Goal: Information Seeking & Learning: Learn about a topic

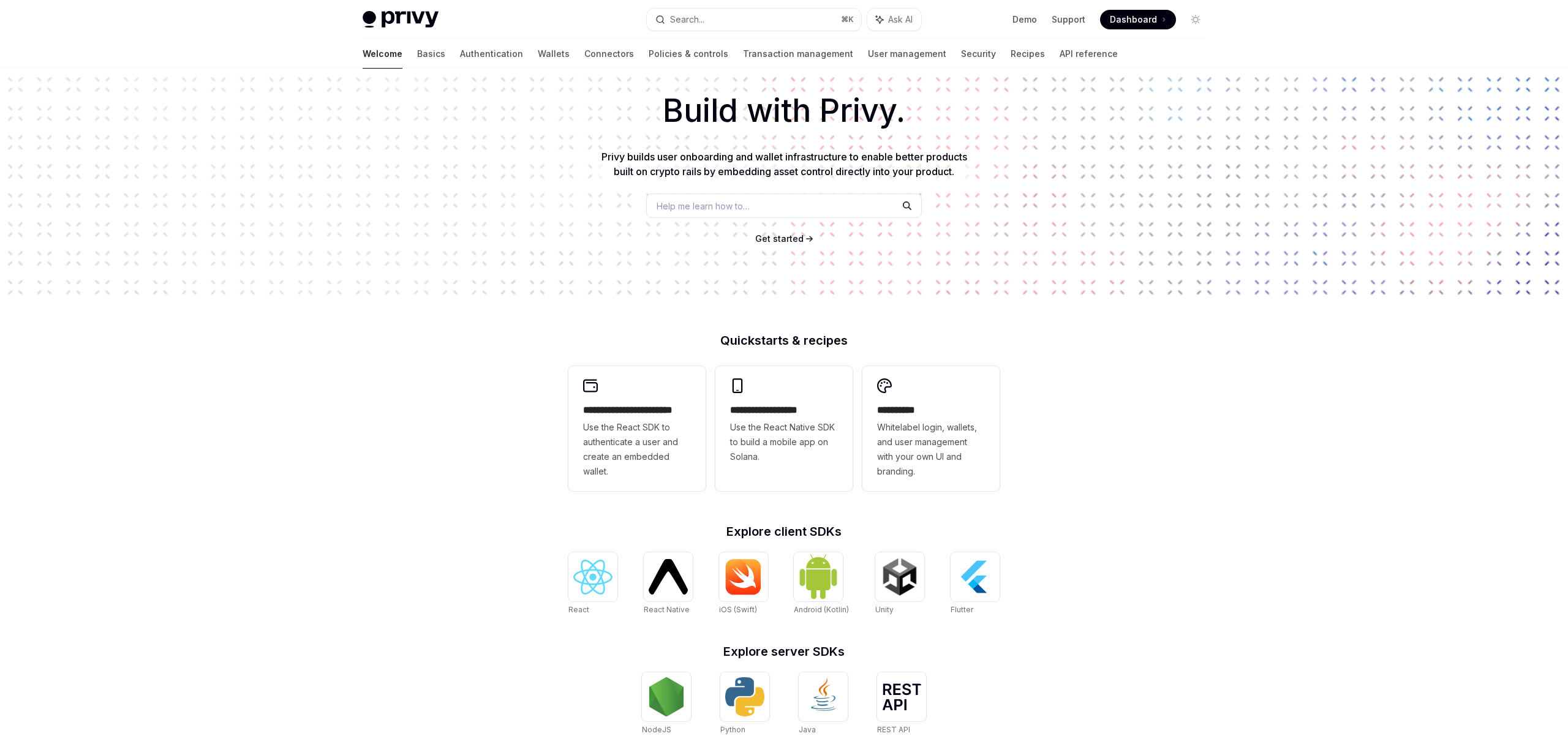
scroll to position [95, 0]
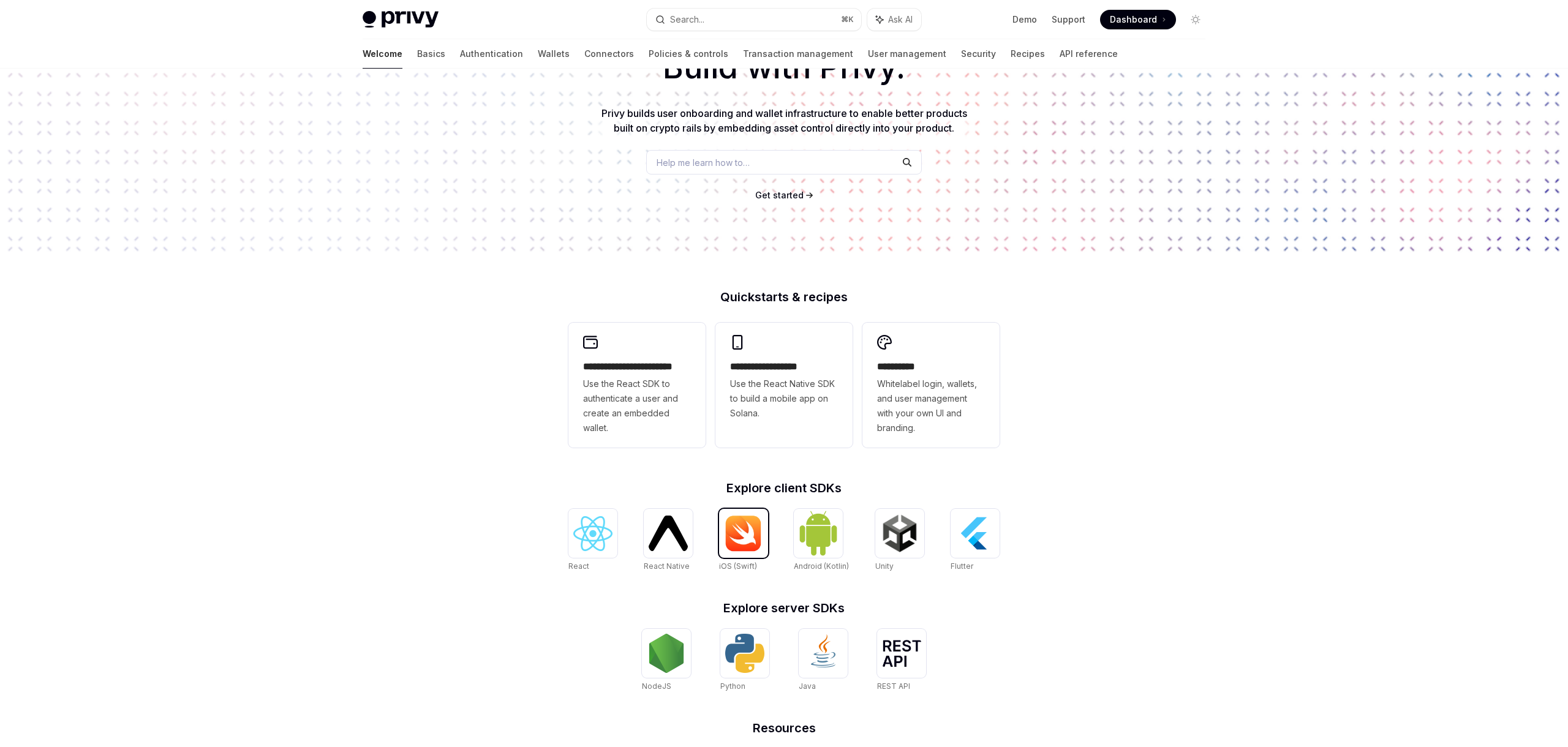
click at [739, 537] on img at bounding box center [744, 534] width 39 height 37
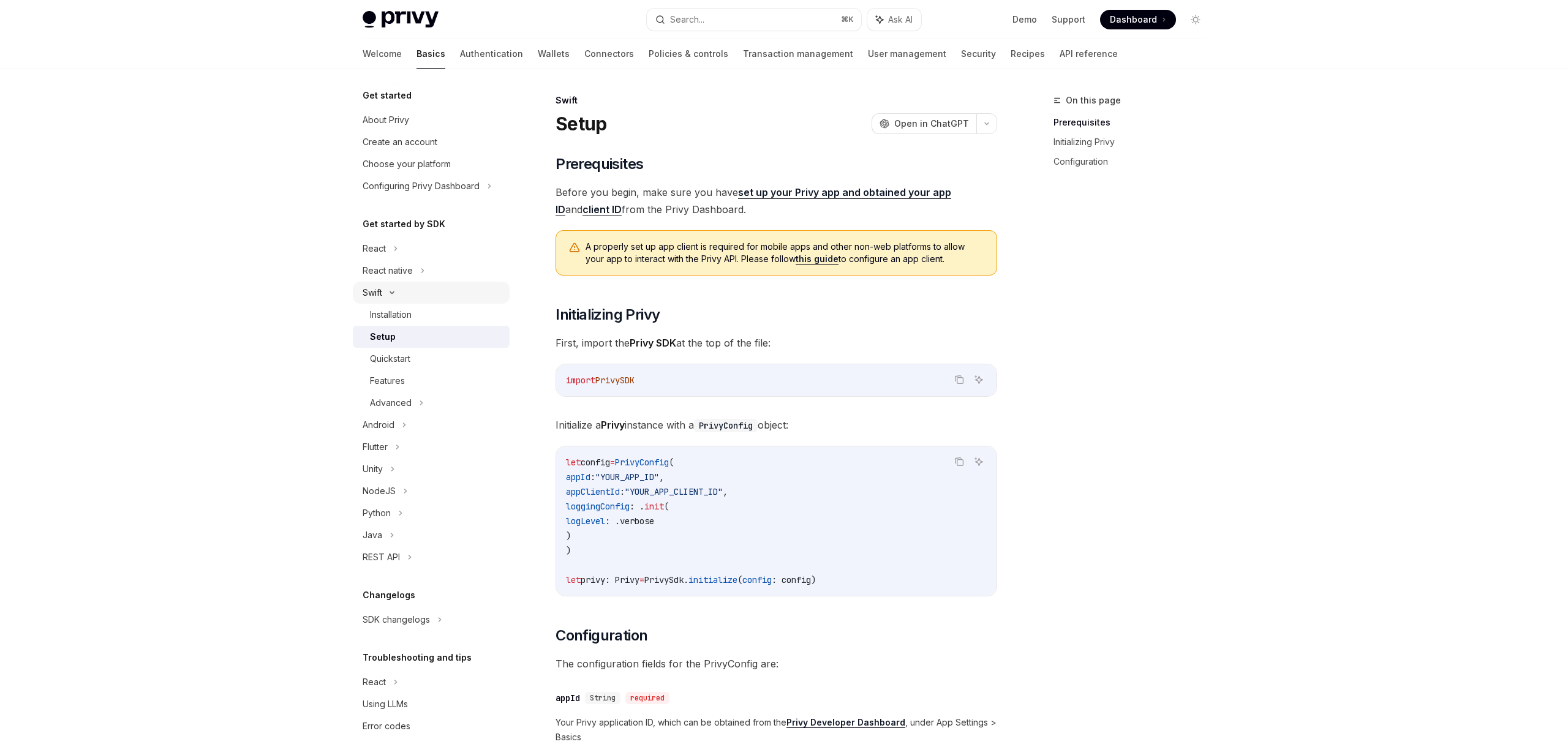
click at [367, 302] on div "Swift" at bounding box center [431, 293] width 157 height 22
click at [372, 454] on div "REST API" at bounding box center [382, 447] width 37 height 15
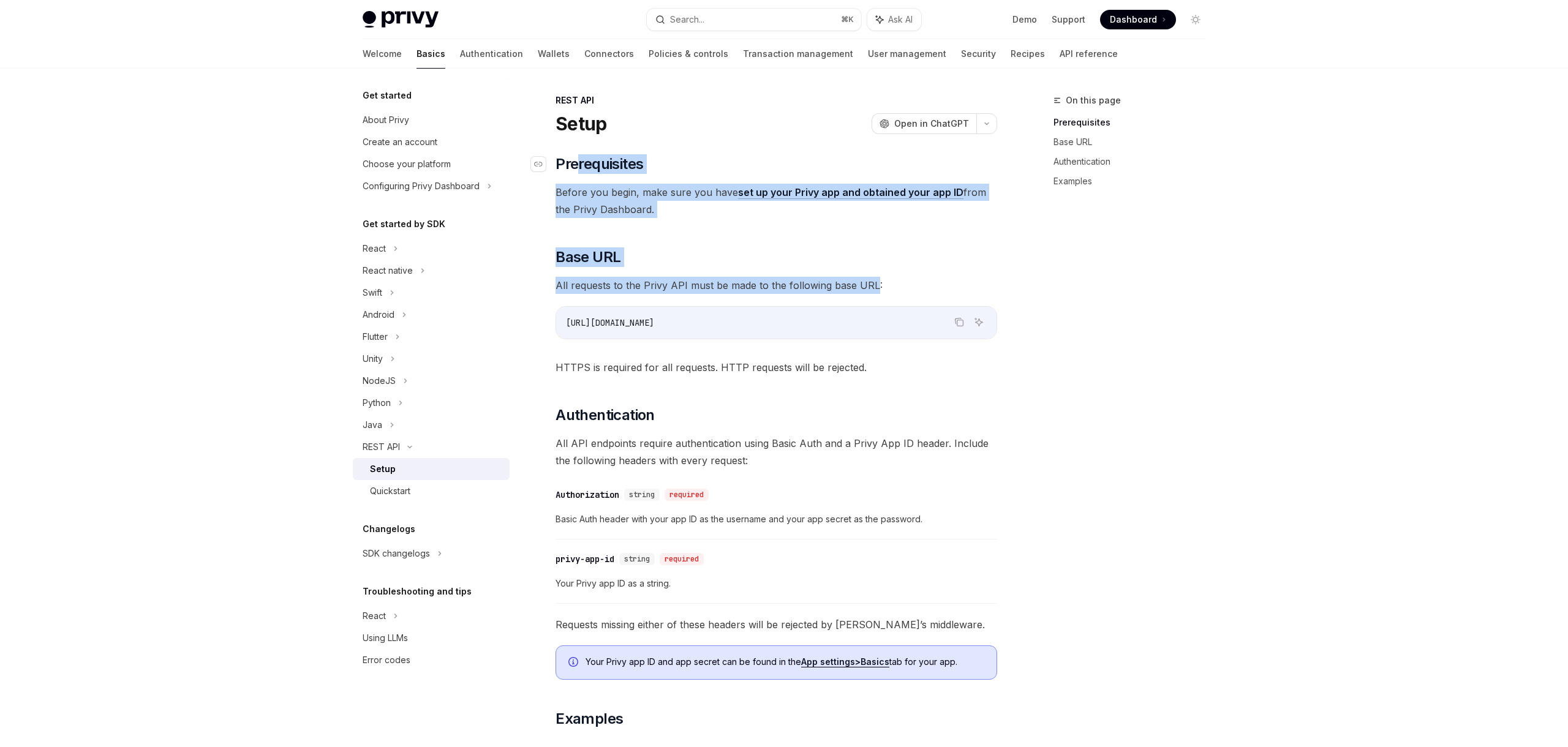
drag, startPoint x: 873, startPoint y: 278, endPoint x: 570, endPoint y: 160, distance: 325.2
click at [570, 160] on div "​ Prerequisites Before you begin, make sure you have set up your Privy app and …" at bounding box center [777, 567] width 442 height 826
click at [874, 229] on div "​ Prerequisites Before you begin, make sure you have set up your Privy app and …" at bounding box center [777, 567] width 442 height 826
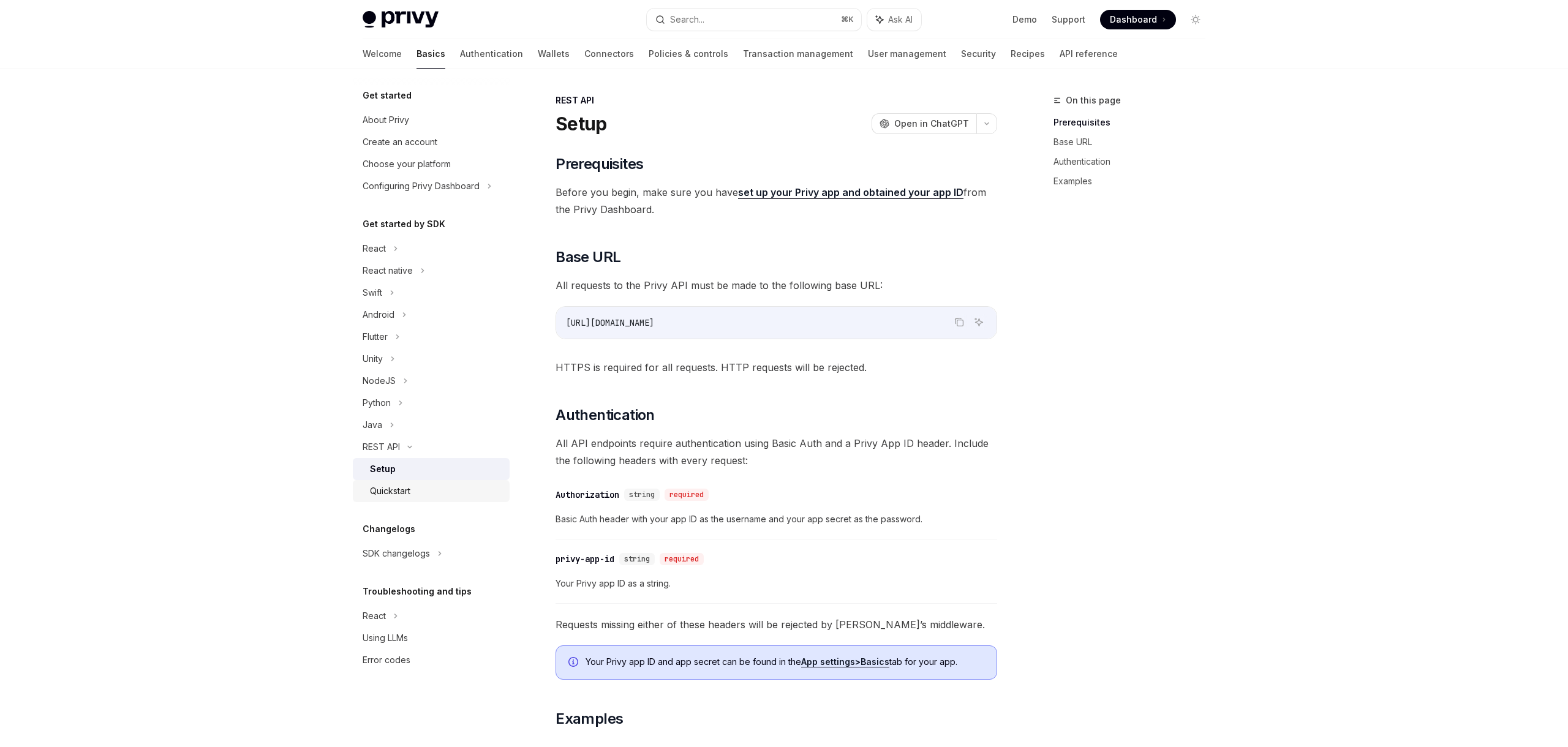
click at [402, 487] on div "Quickstart" at bounding box center [391, 491] width 41 height 15
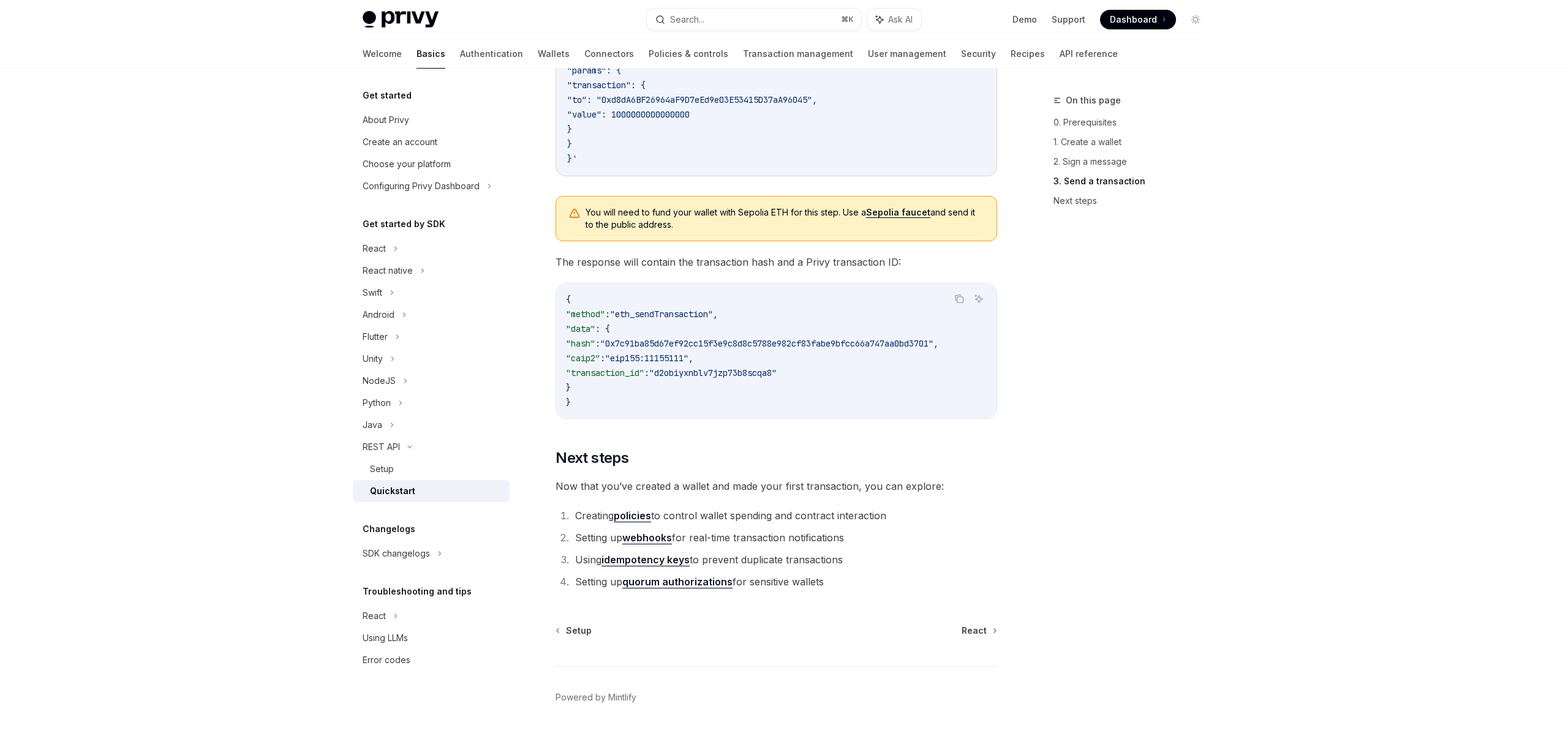
scroll to position [1415, 0]
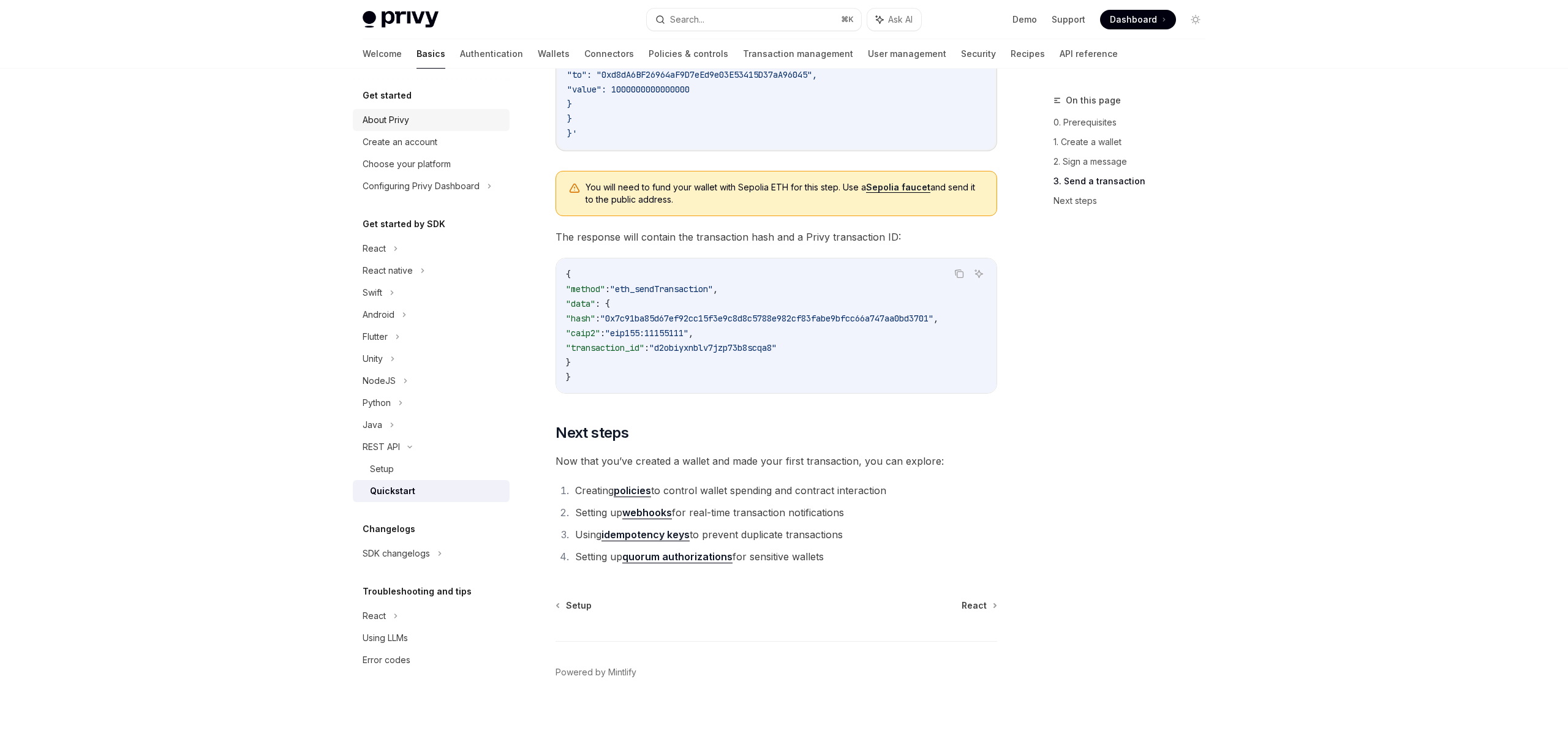
click at [392, 119] on div "About Privy" at bounding box center [386, 120] width 46 height 15
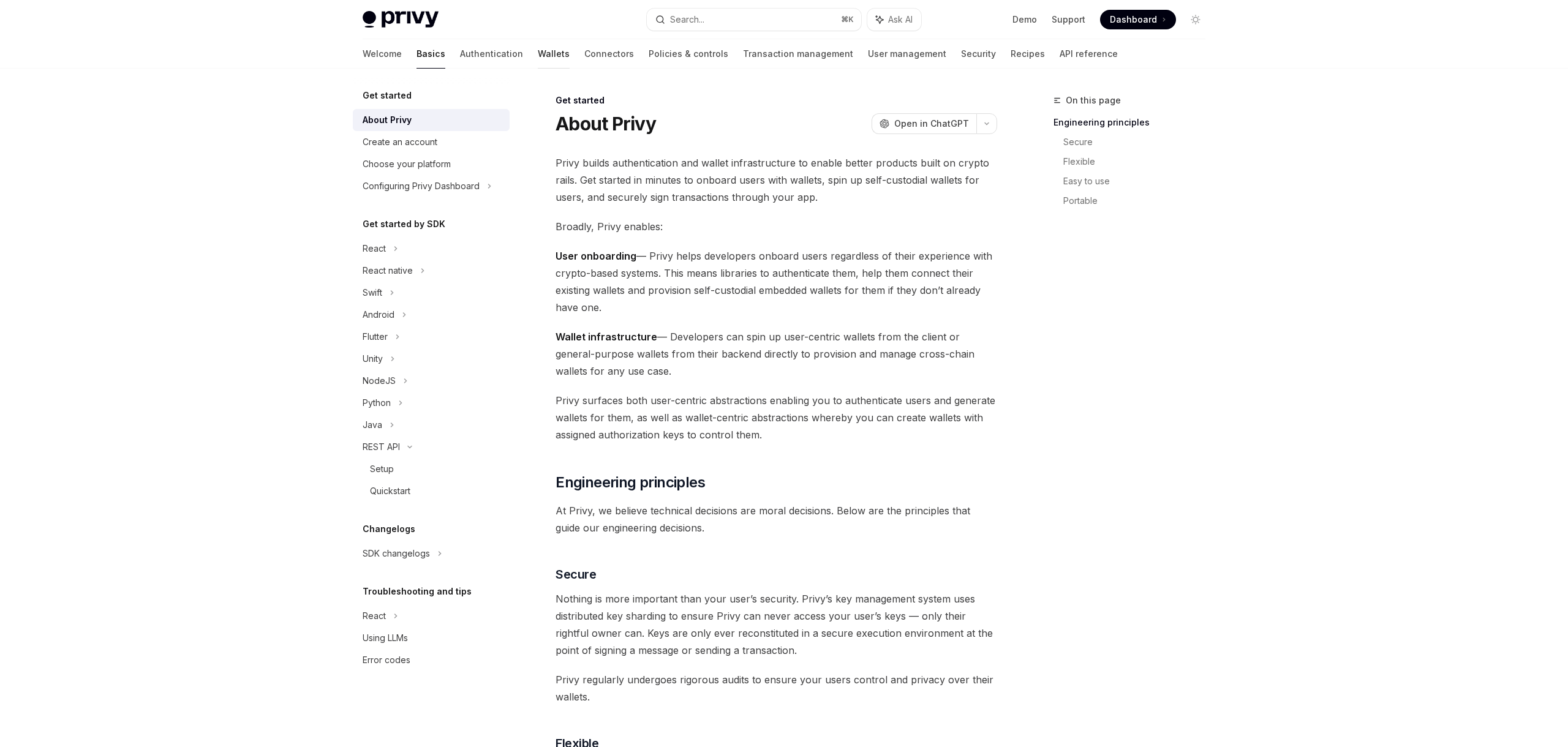
click at [538, 50] on link "Wallets" at bounding box center [553, 54] width 32 height 30
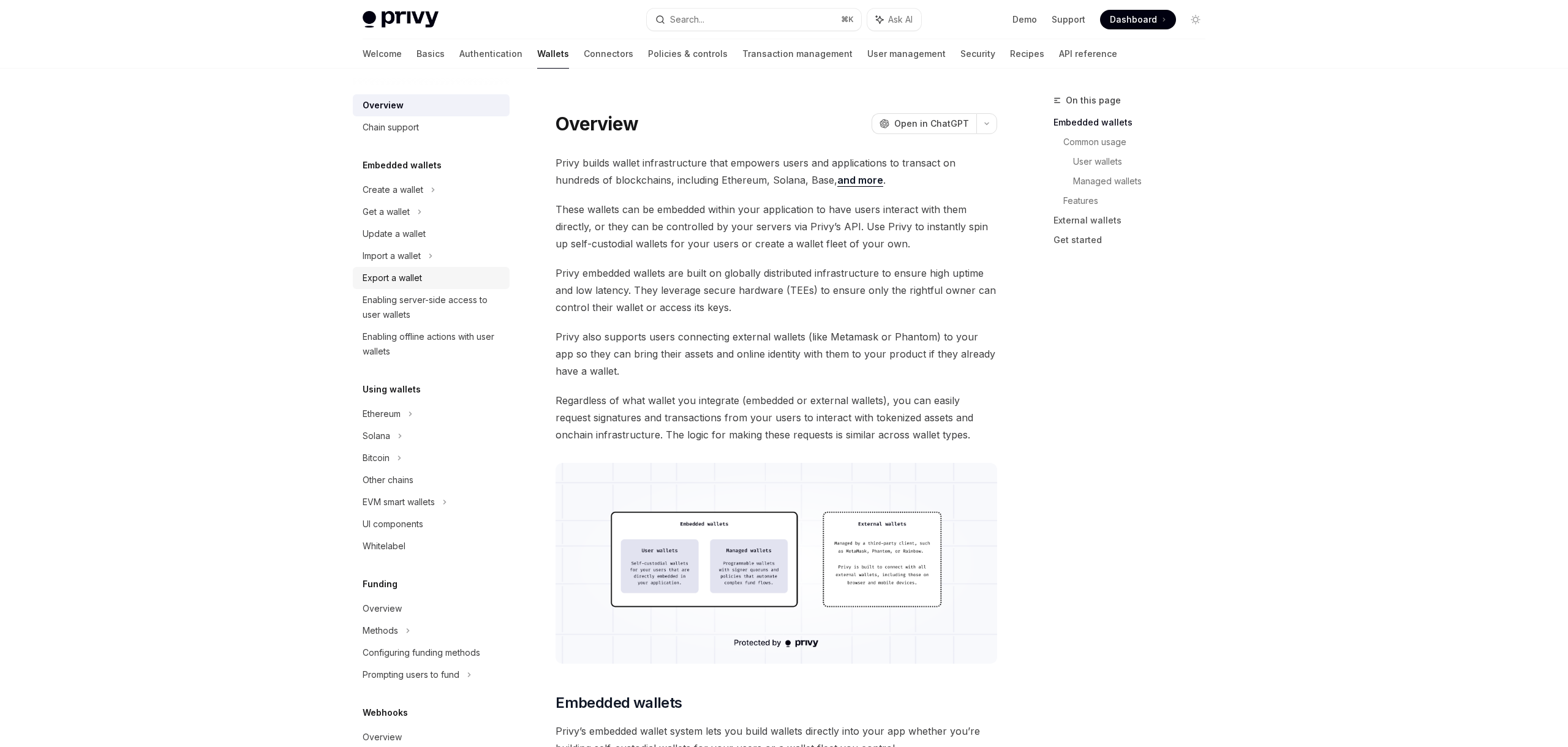
click at [402, 275] on div "Export a wallet" at bounding box center [393, 278] width 59 height 15
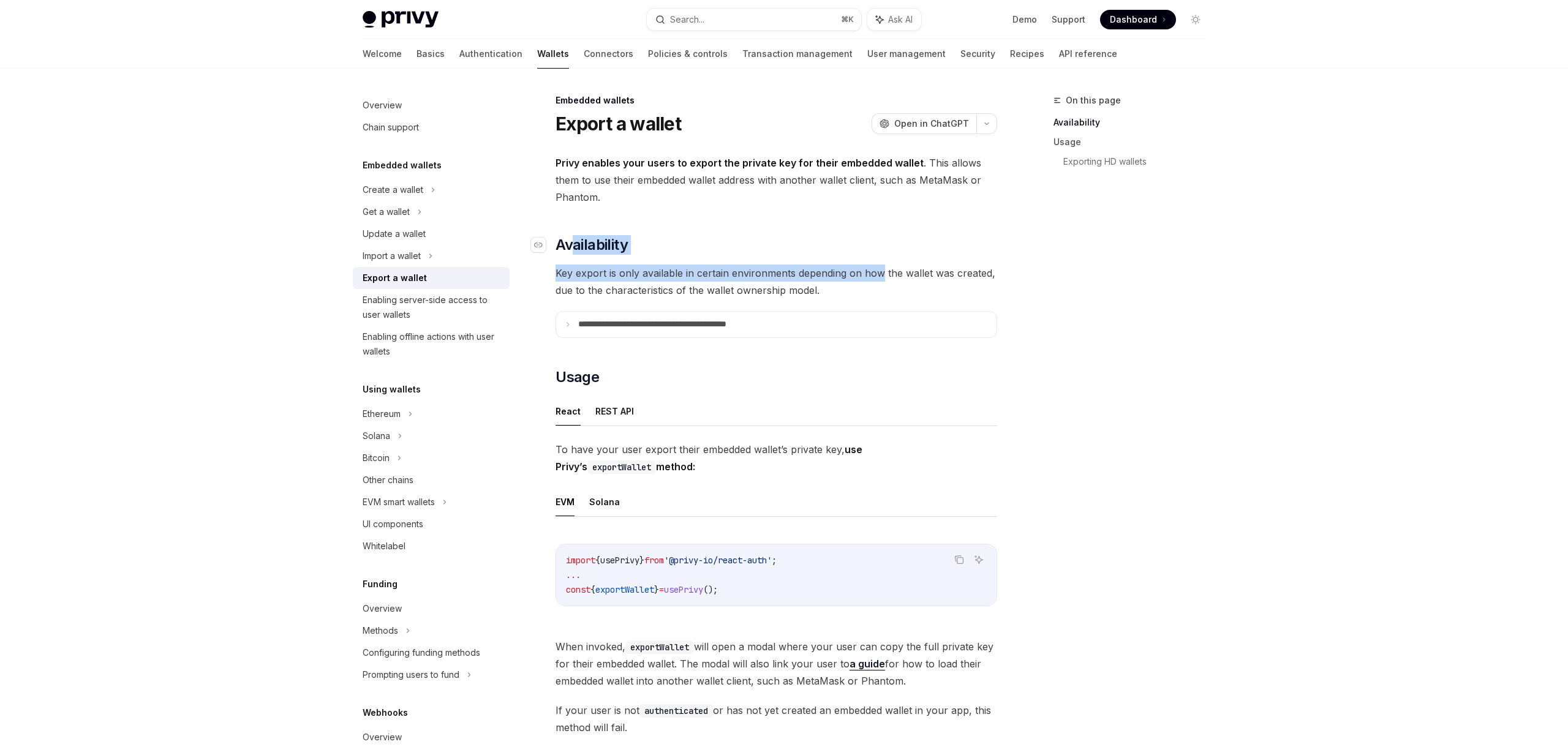
drag, startPoint x: 882, startPoint y: 277, endPoint x: 571, endPoint y: 248, distance: 312.3
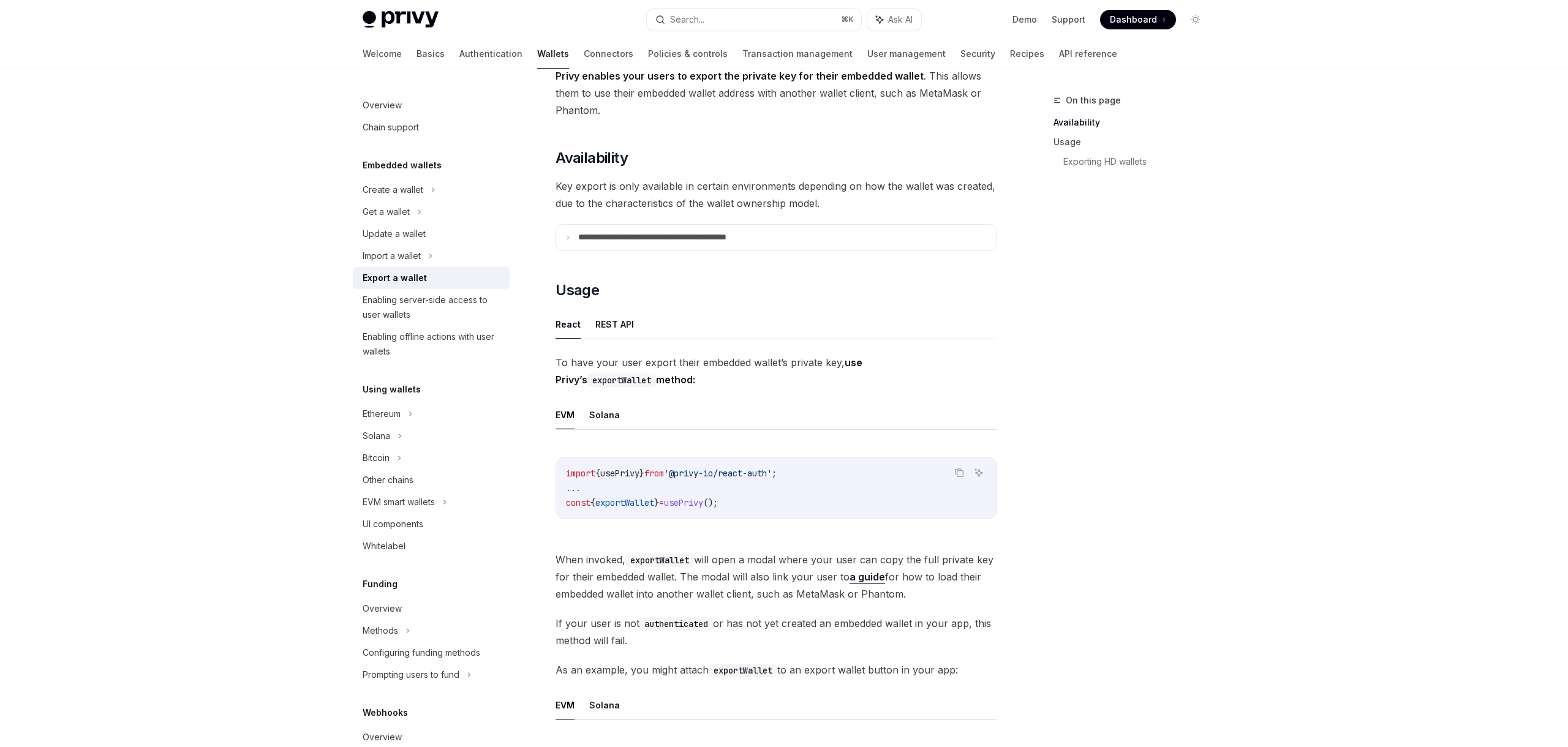
scroll to position [93, 0]
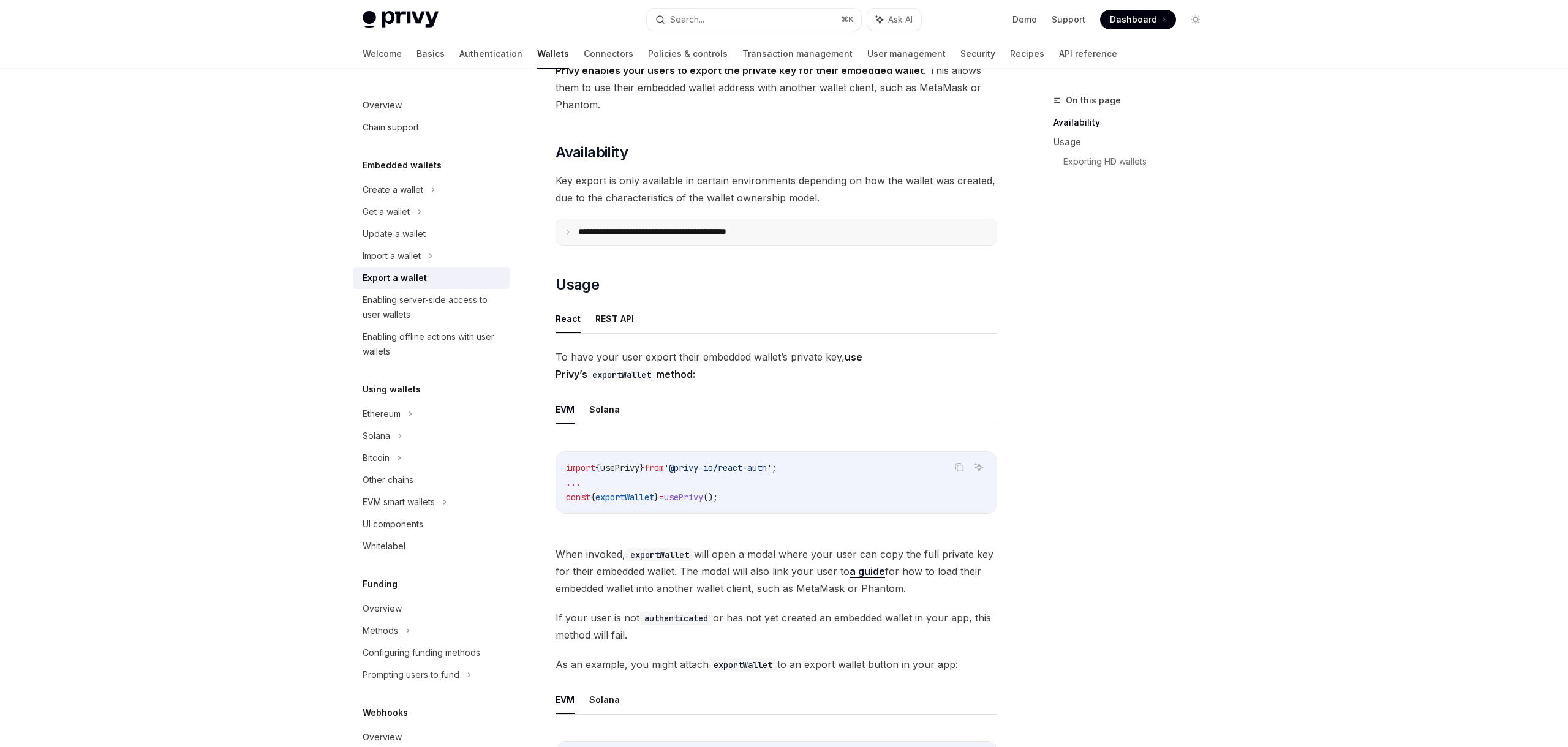
click at [569, 237] on summary "**********" at bounding box center [776, 232] width 441 height 26
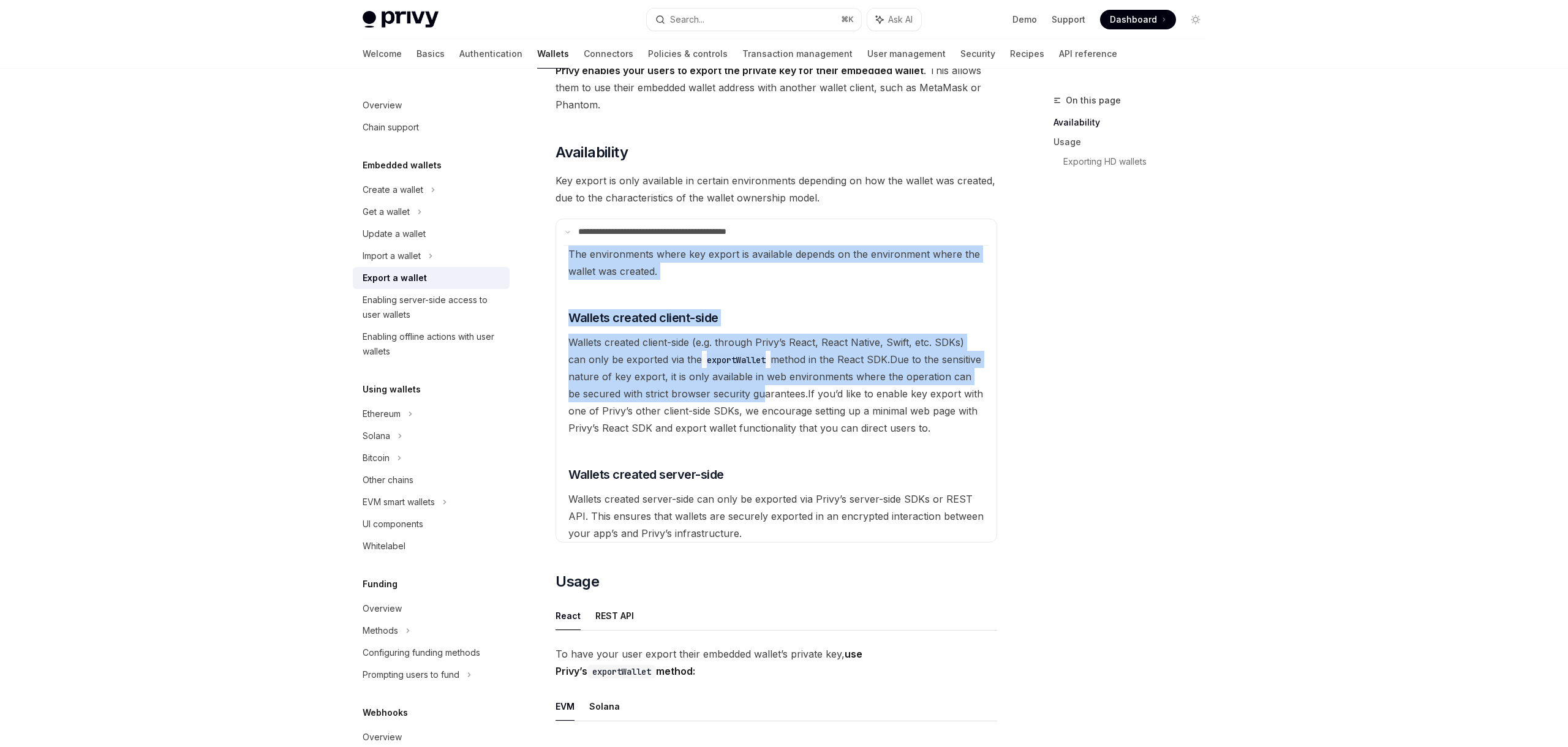
drag, startPoint x: 562, startPoint y: 259, endPoint x: 774, endPoint y: 433, distance: 274.3
click at [773, 430] on details "**********" at bounding box center [777, 380] width 442 height 324
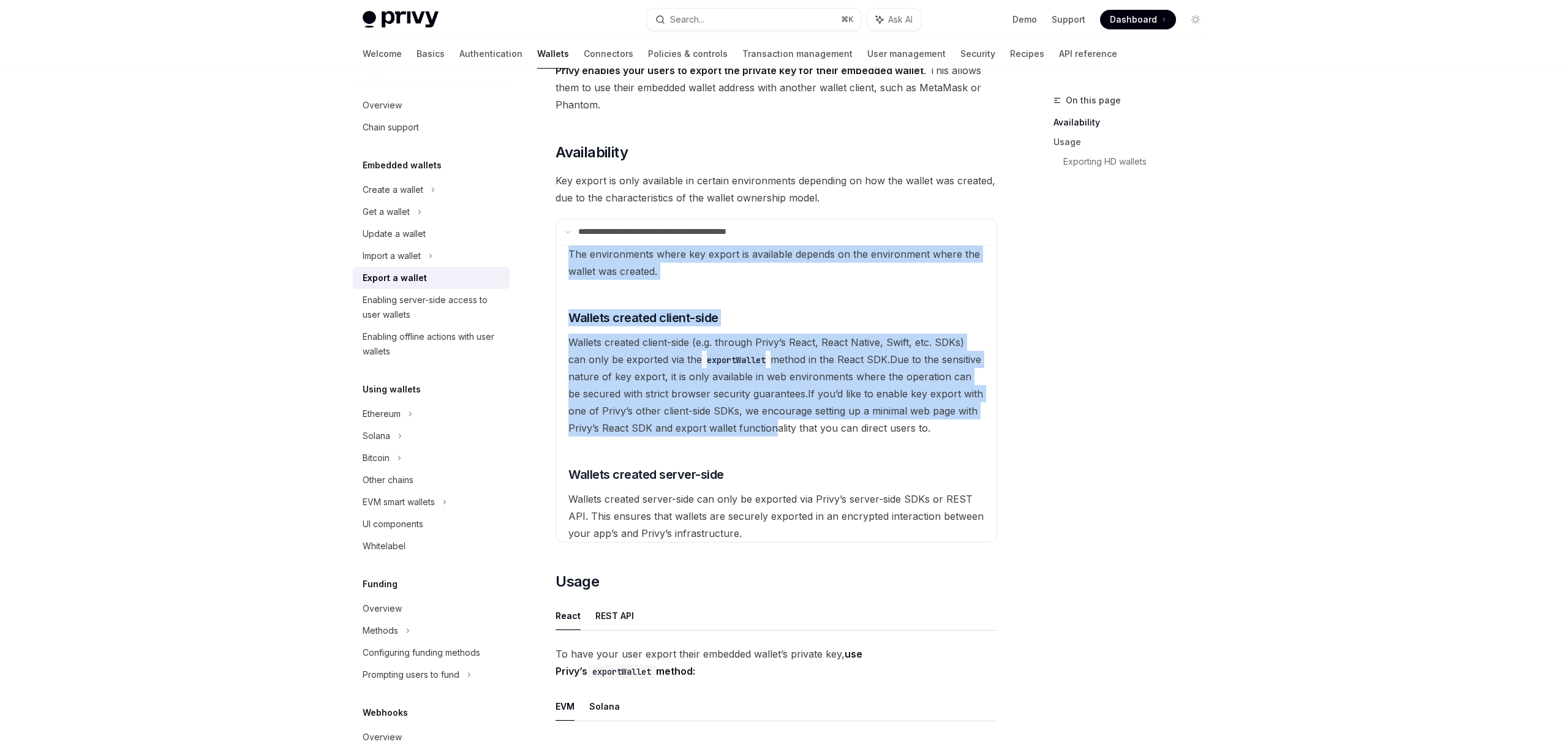
click at [774, 433] on span "If you’d like to enable key export with one of Privy’s other client-side SDKs, …" at bounding box center [775, 411] width 415 height 46
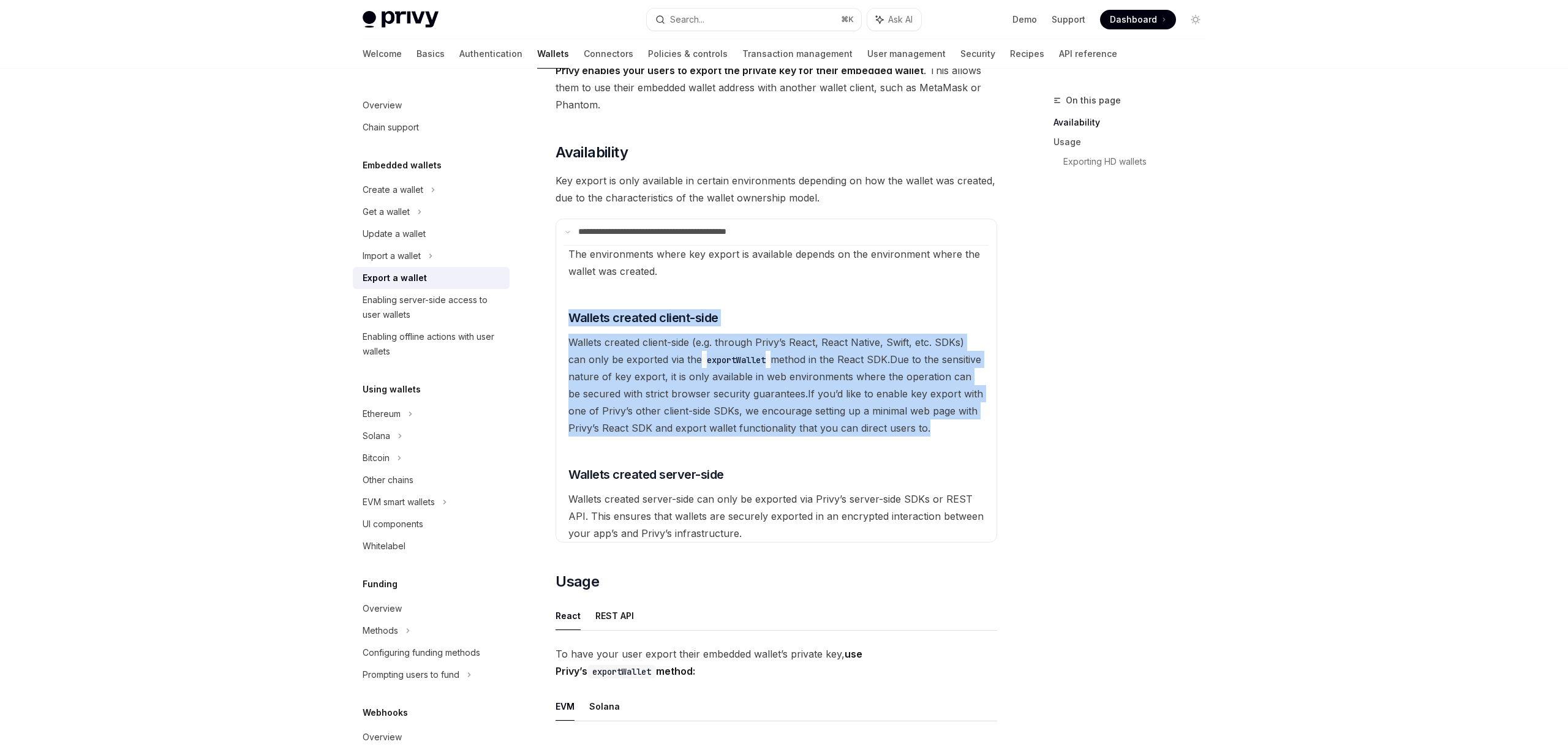
drag, startPoint x: 927, startPoint y: 431, endPoint x: 550, endPoint y: 286, distance: 403.9
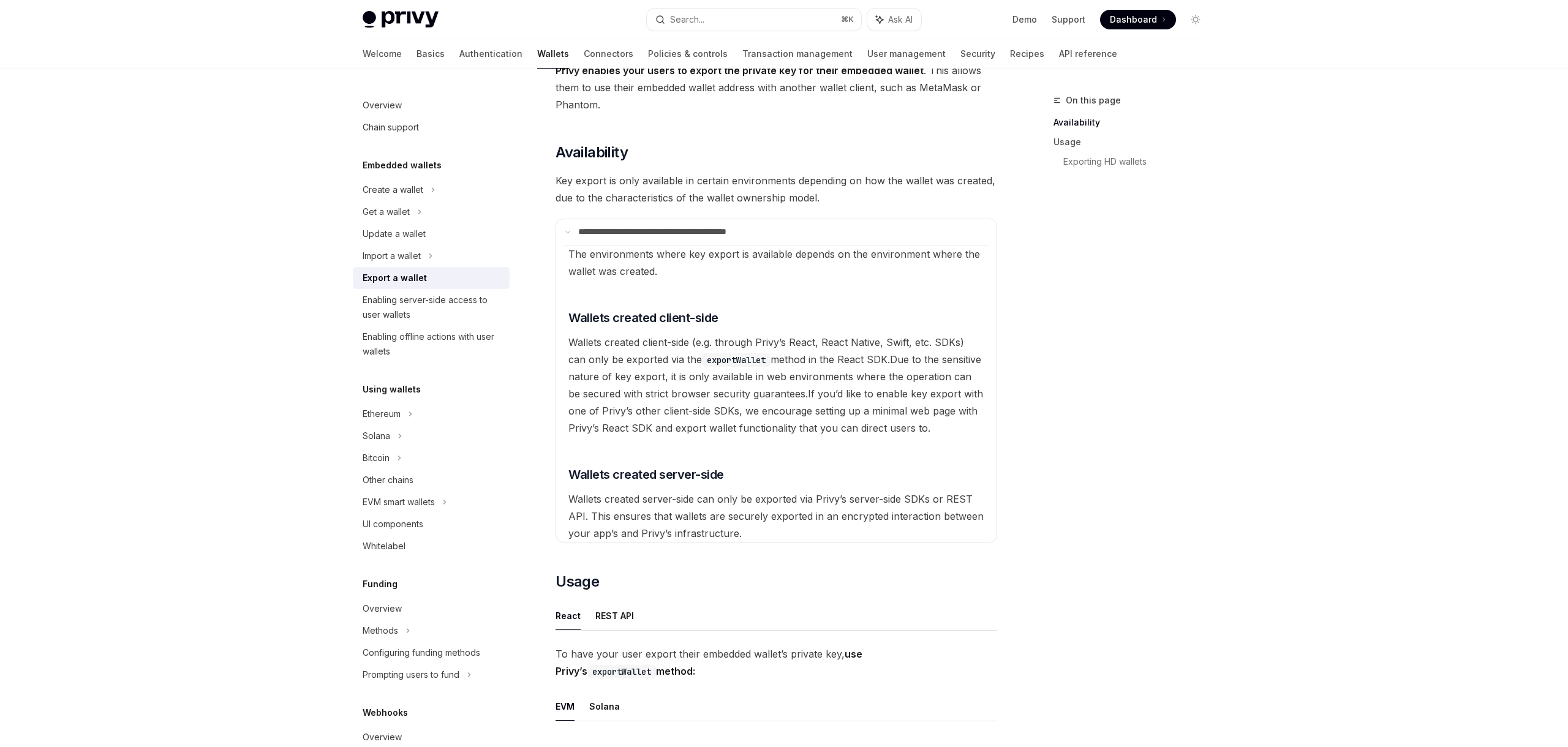
click at [806, 501] on span "Wallets created server-side can only be exported via Privy’s server-side SDKs o…" at bounding box center [775, 516] width 415 height 46
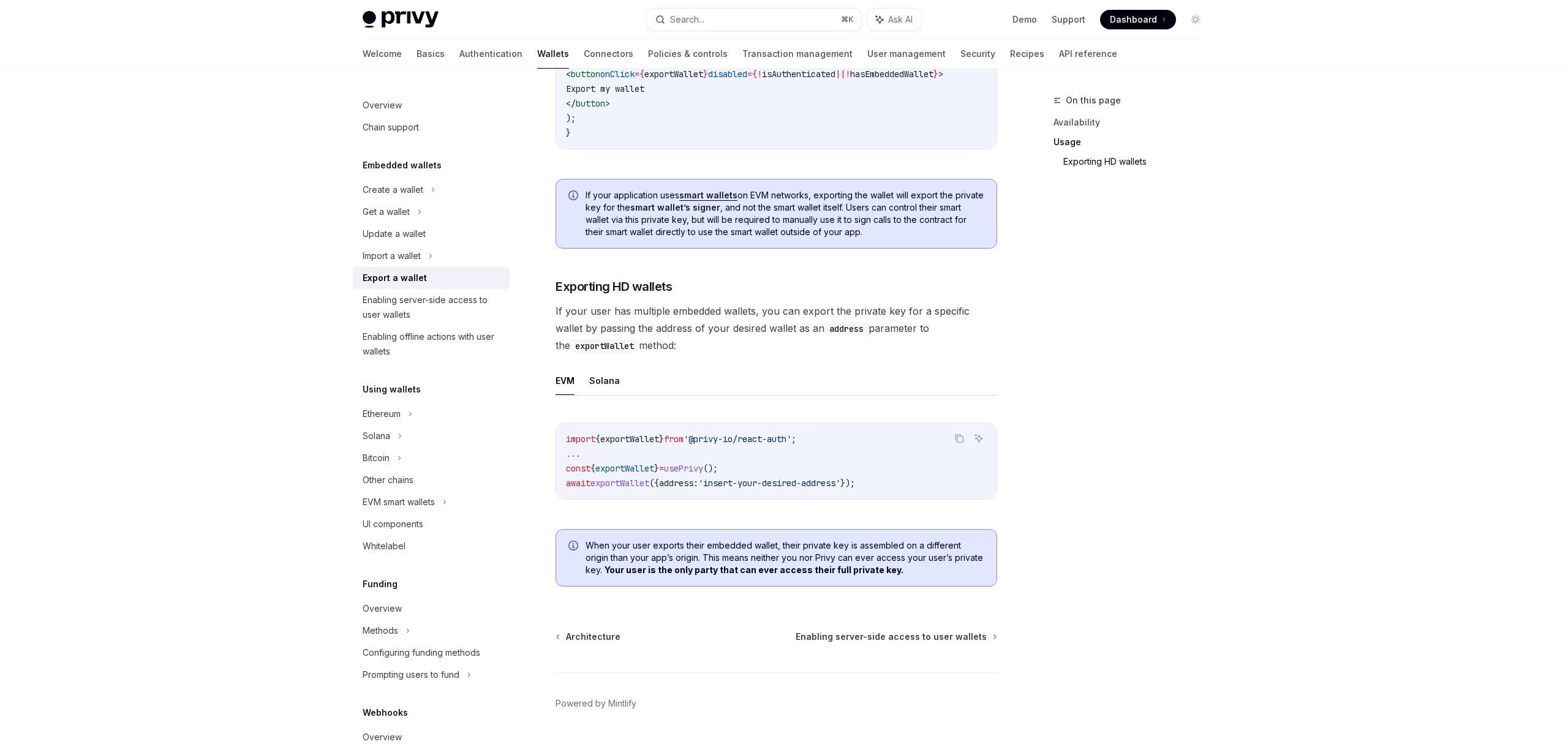
scroll to position [1318, 0]
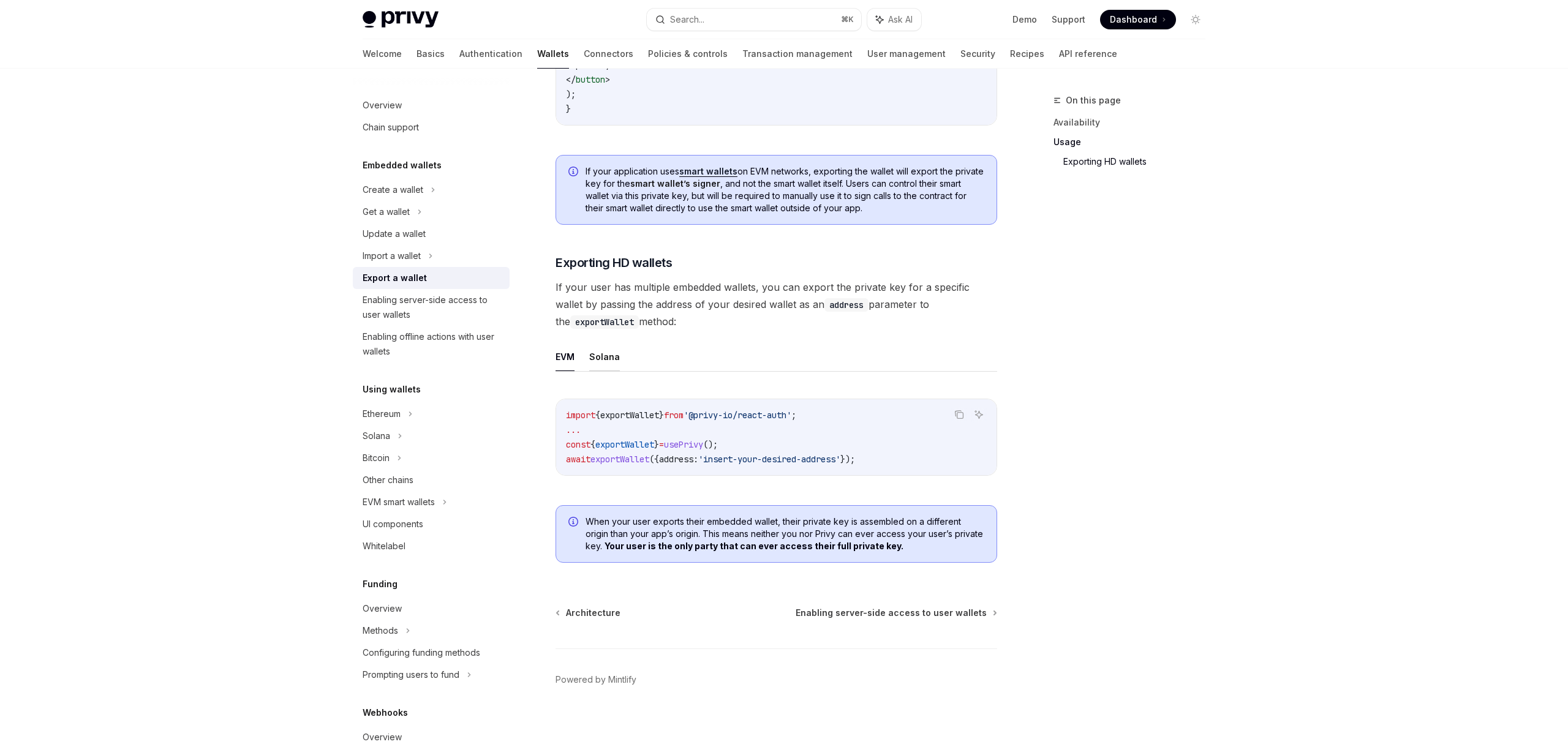
click at [597, 354] on button "Solana" at bounding box center [604, 356] width 31 height 29
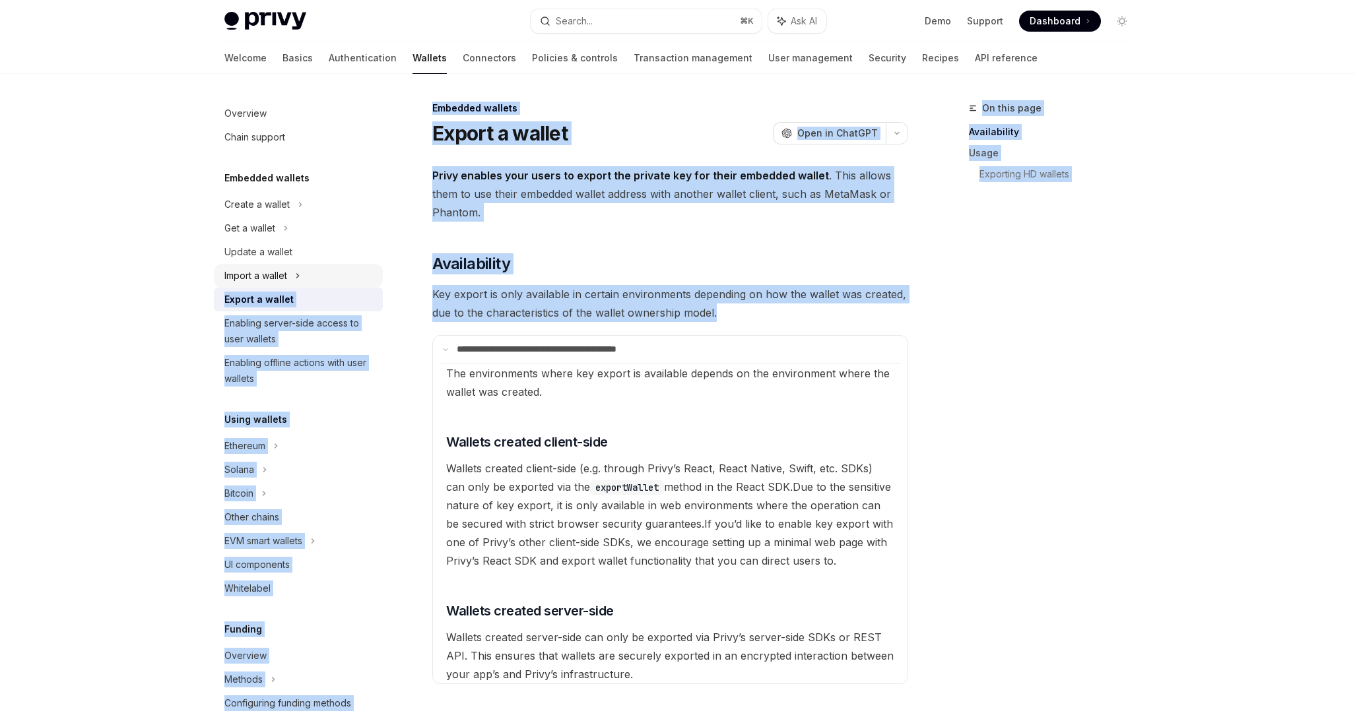
drag, startPoint x: 793, startPoint y: 306, endPoint x: 350, endPoint y: 269, distance: 444.4
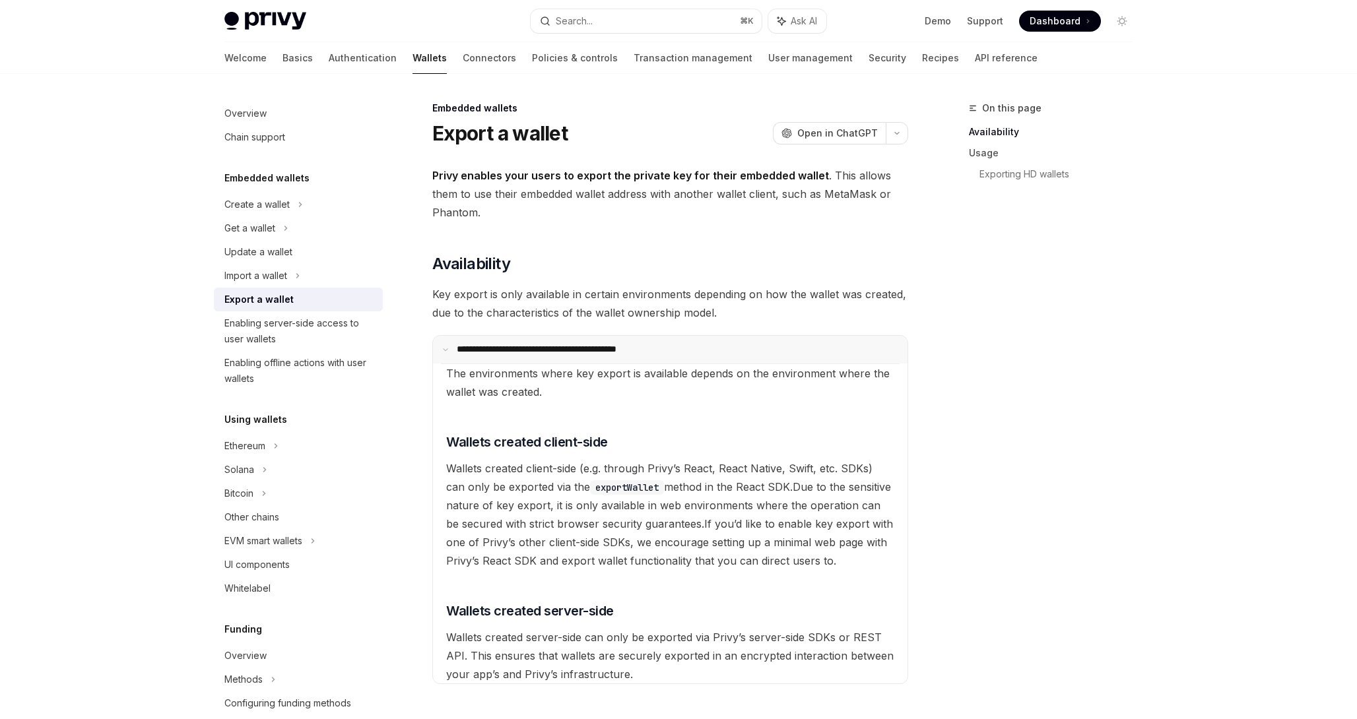
click at [672, 350] on summary "**********" at bounding box center [670, 350] width 475 height 28
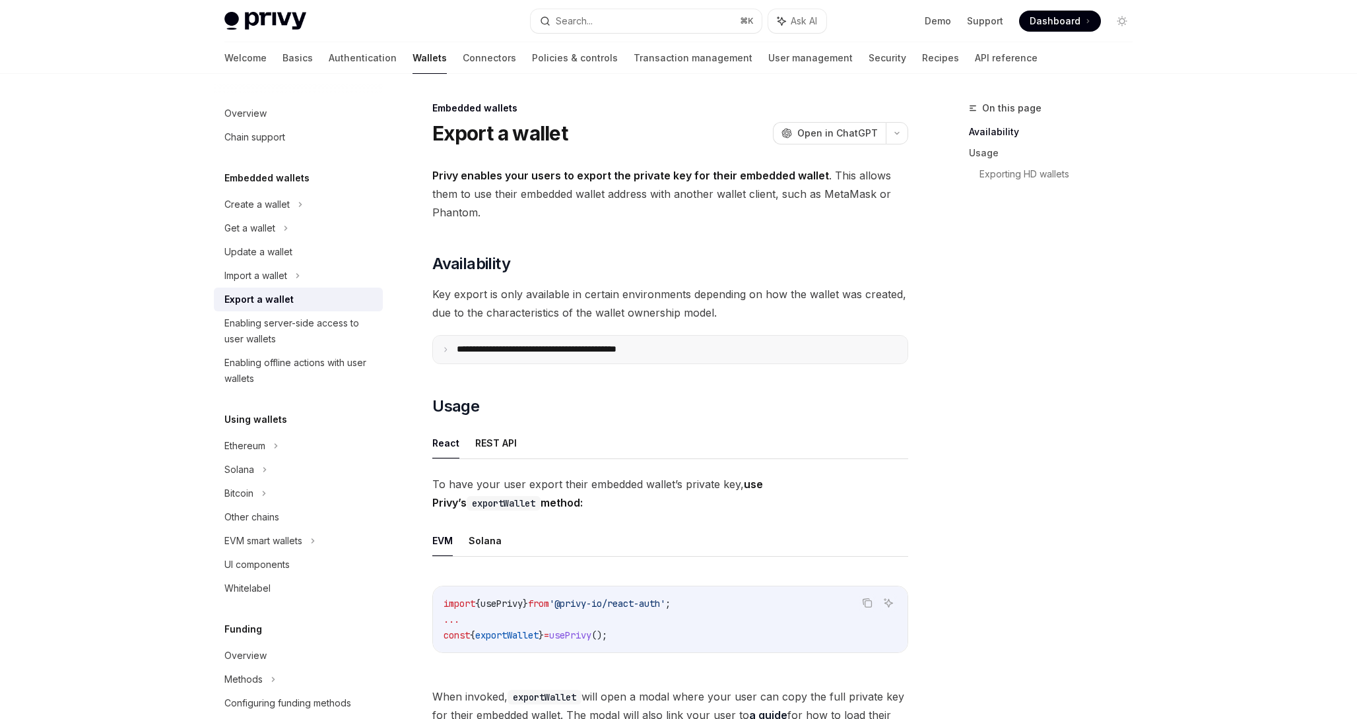
click at [583, 342] on summary "**********" at bounding box center [670, 350] width 475 height 28
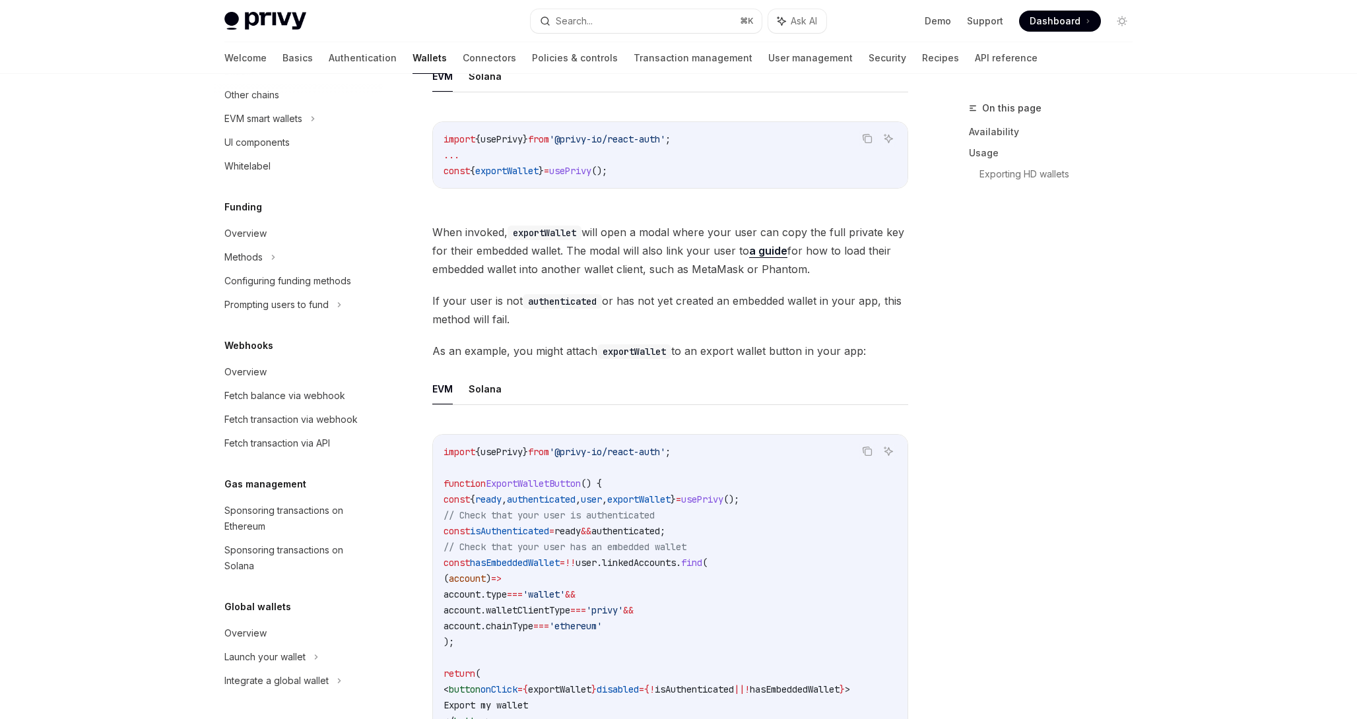
scroll to position [785, 0]
click at [496, 387] on button "Solana" at bounding box center [485, 388] width 33 height 31
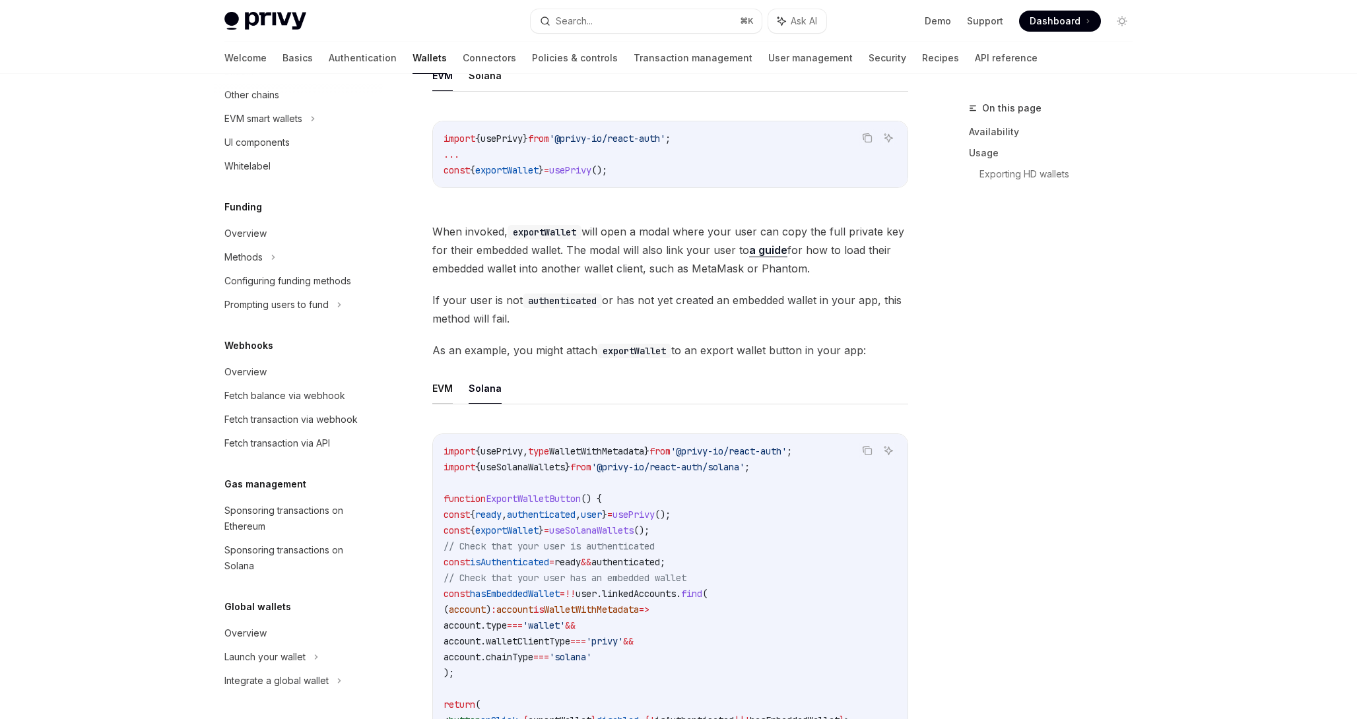
click at [446, 387] on button "EVM" at bounding box center [442, 388] width 20 height 31
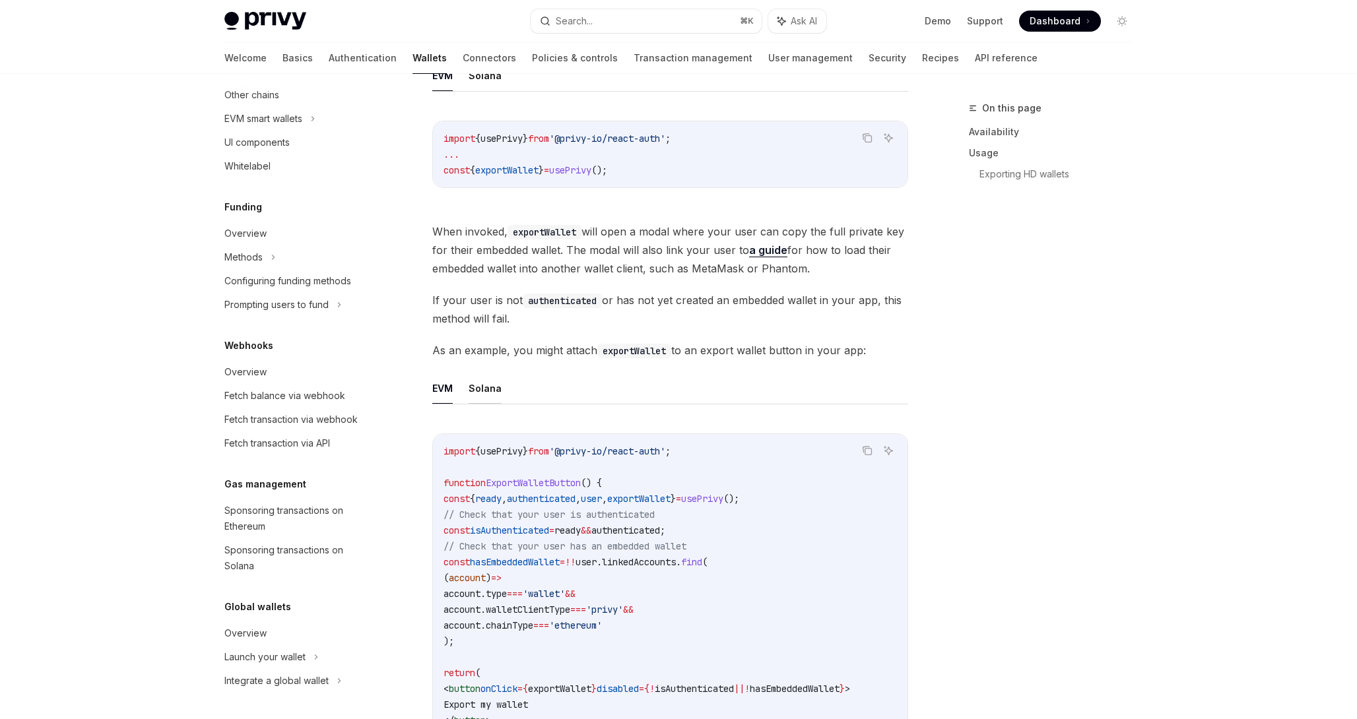
click at [489, 391] on button "Solana" at bounding box center [485, 388] width 33 height 31
type textarea "*"
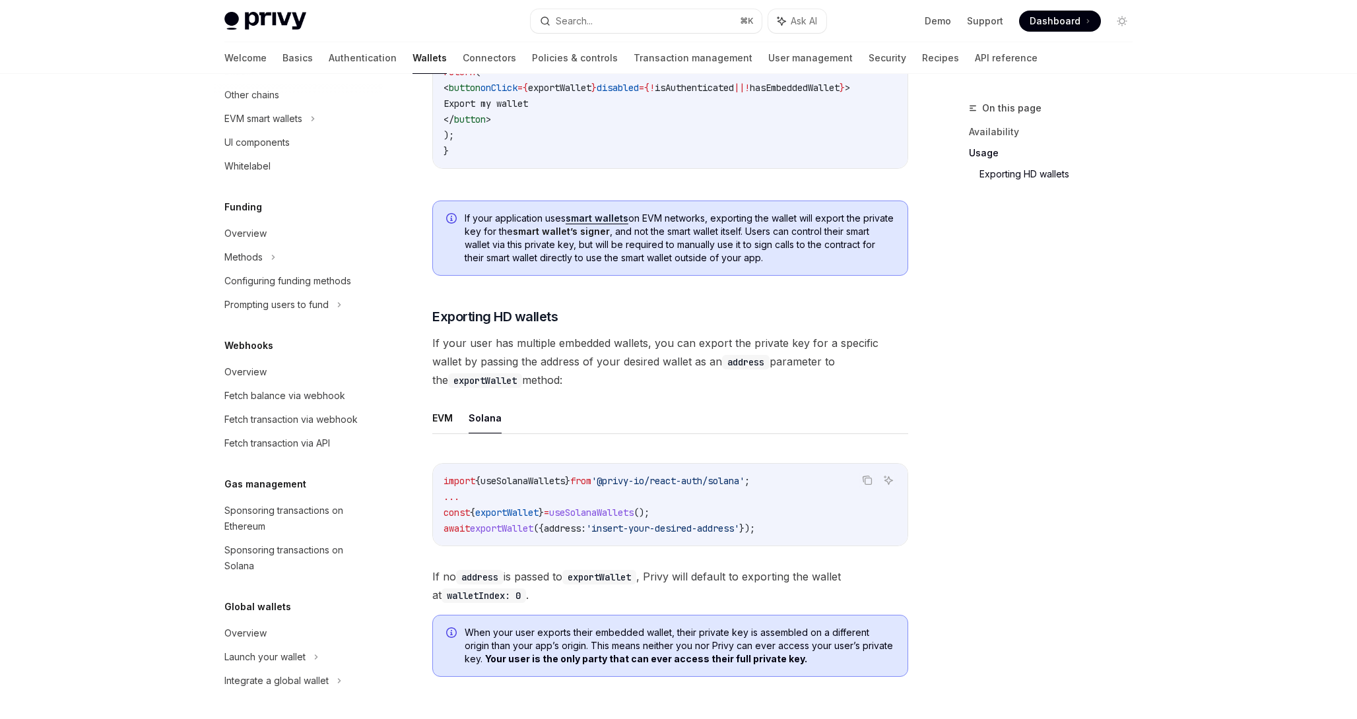
scroll to position [1419, 0]
